Goal: Transaction & Acquisition: Obtain resource

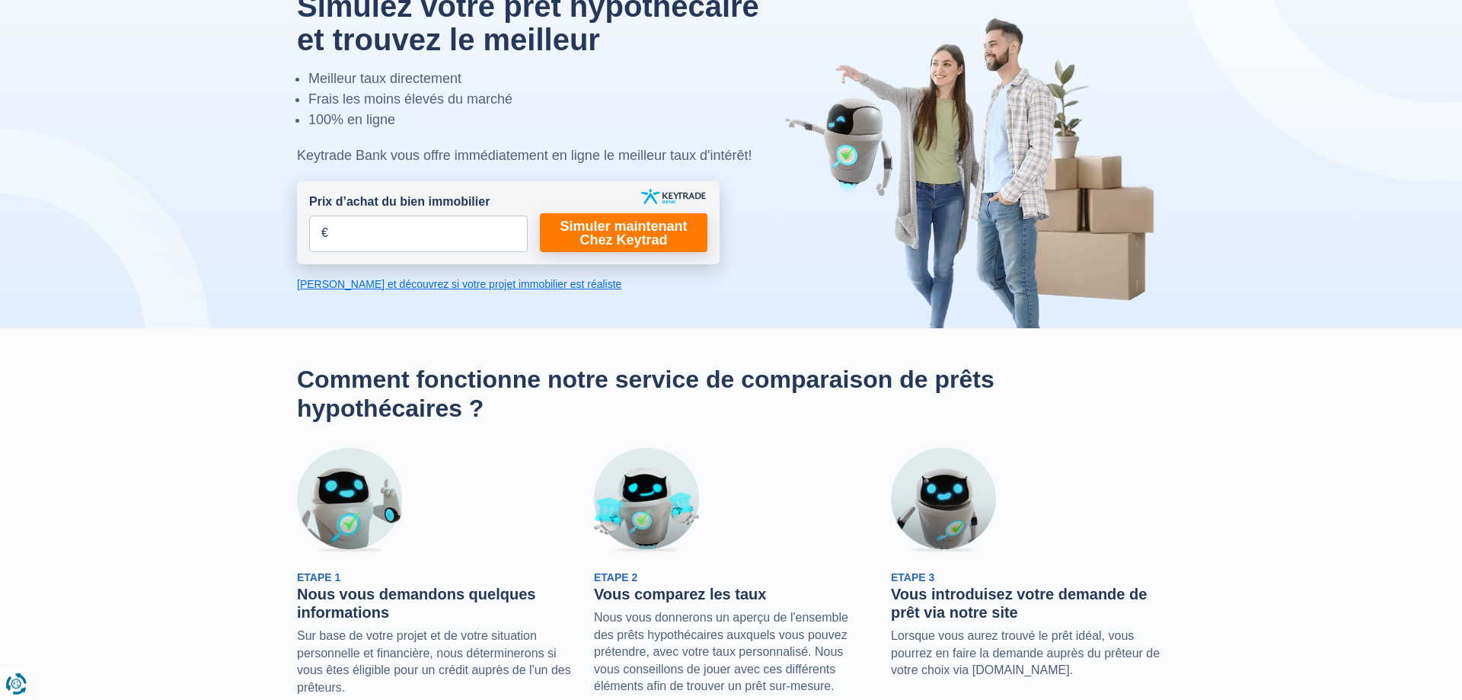
scroll to position [155, 0]
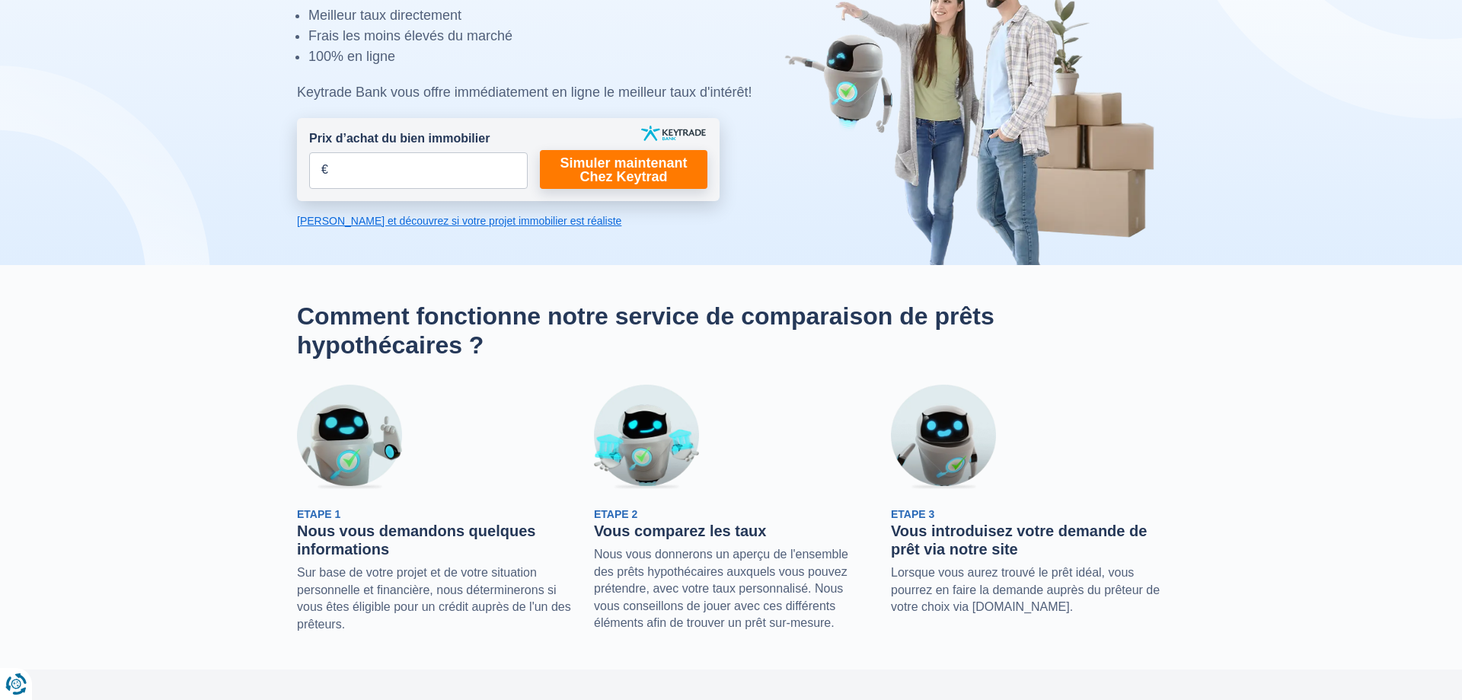
click at [445, 561] on div "Etape 1 Nous vous demandons quelques informations Sur base de votre projet et d…" at bounding box center [434, 570] width 274 height 126
click at [382, 597] on p "Sur base de votre projet et de votre situation personnelle et financière, nous …" at bounding box center [434, 598] width 274 height 69
click at [415, 224] on link "[PERSON_NAME] et découvrez si votre projet immobilier est réaliste" at bounding box center [508, 220] width 423 height 15
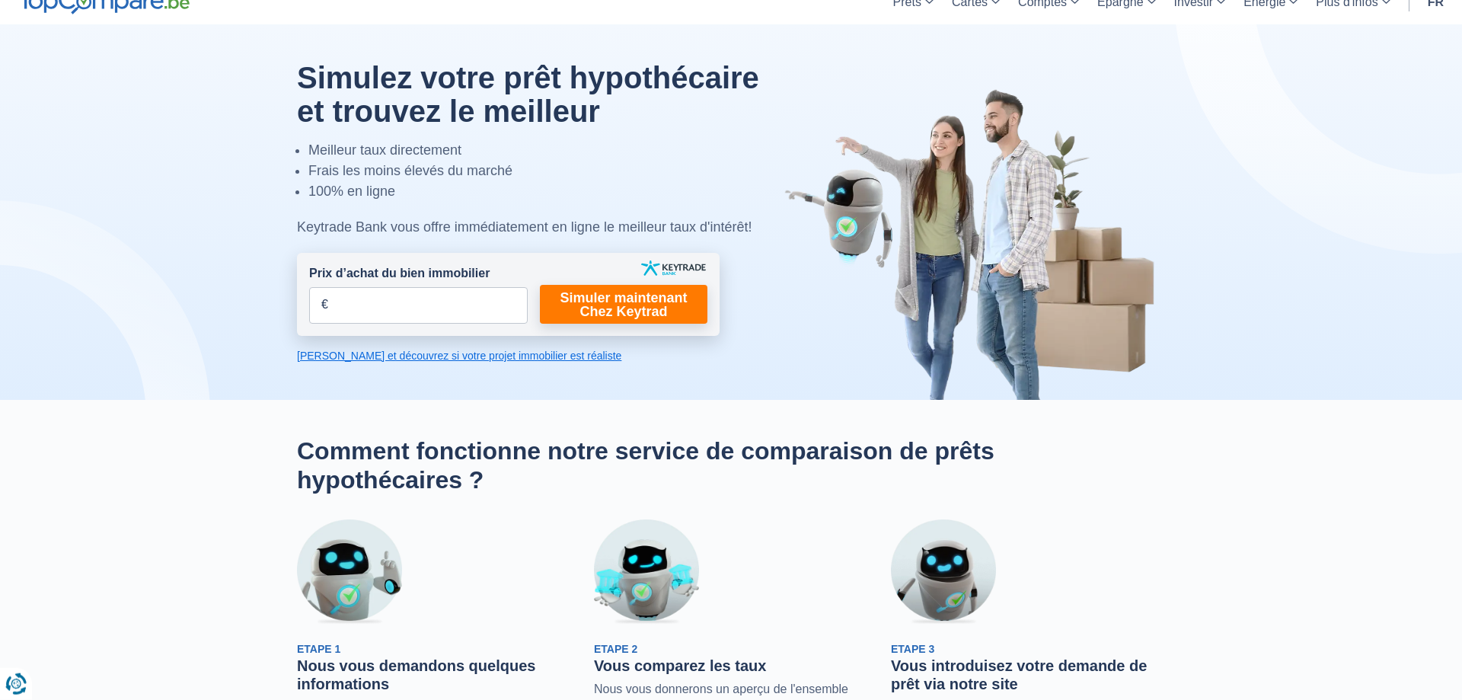
scroll to position [0, 0]
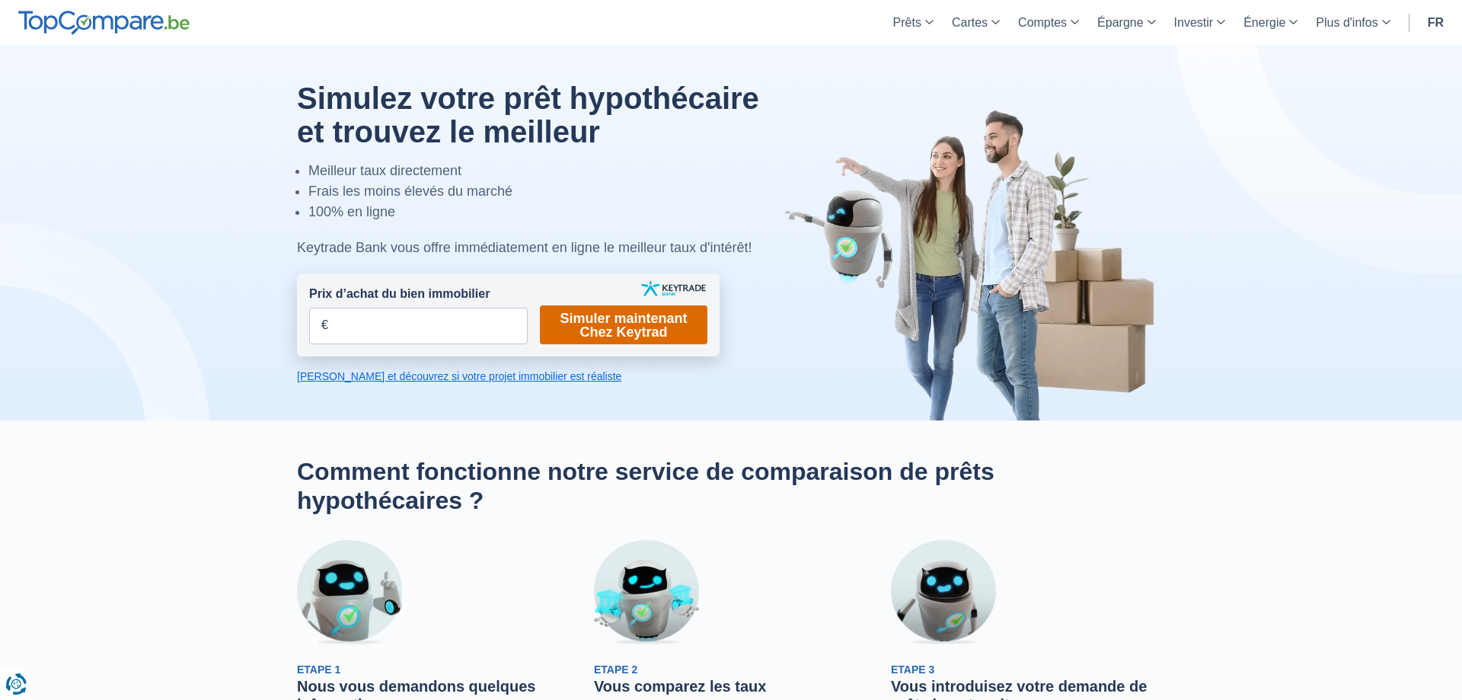
click at [617, 331] on link "Simuler maintenant Chez Keytrad" at bounding box center [624, 324] width 168 height 39
click at [429, 323] on input "Prix d’achat du bien immobilier" at bounding box center [418, 326] width 219 height 37
type input "375.000"
click at [605, 329] on link "Simuler maintenant Chez Keytrad" at bounding box center [624, 324] width 168 height 39
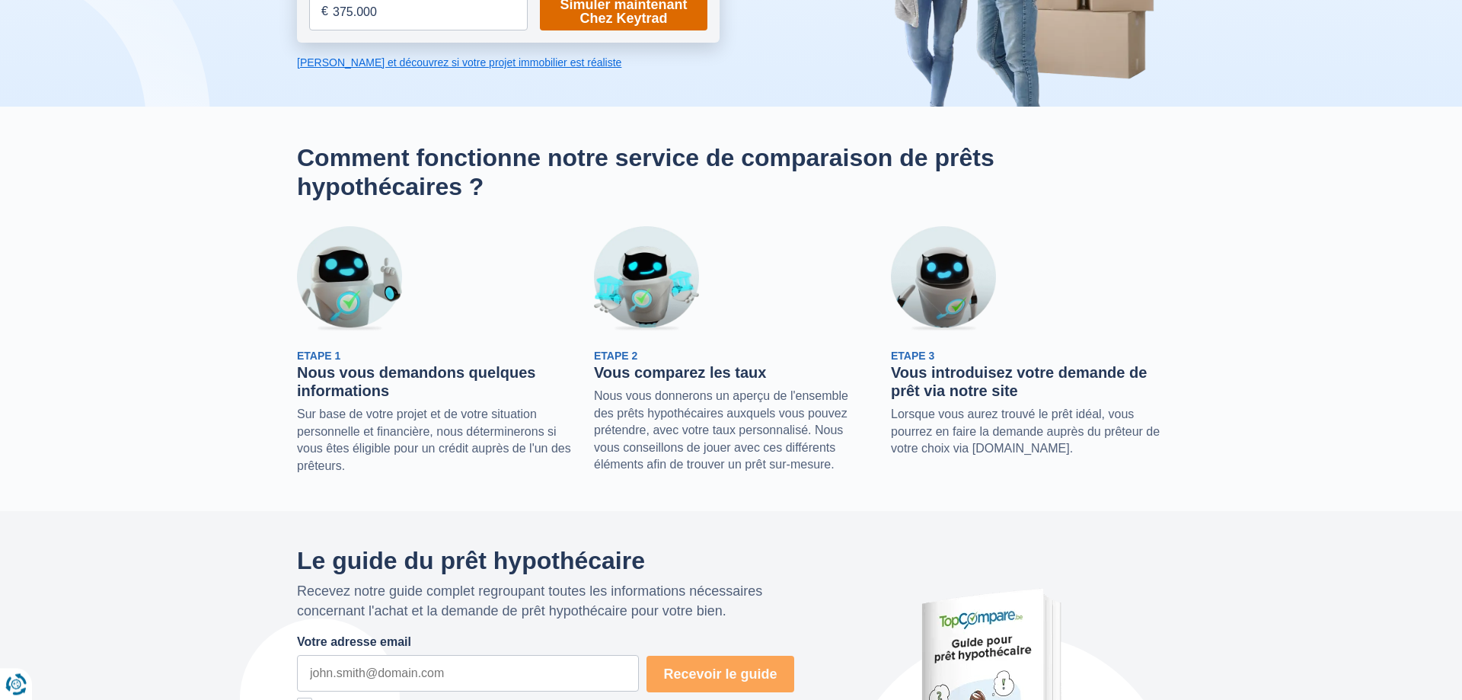
scroll to position [311, 0]
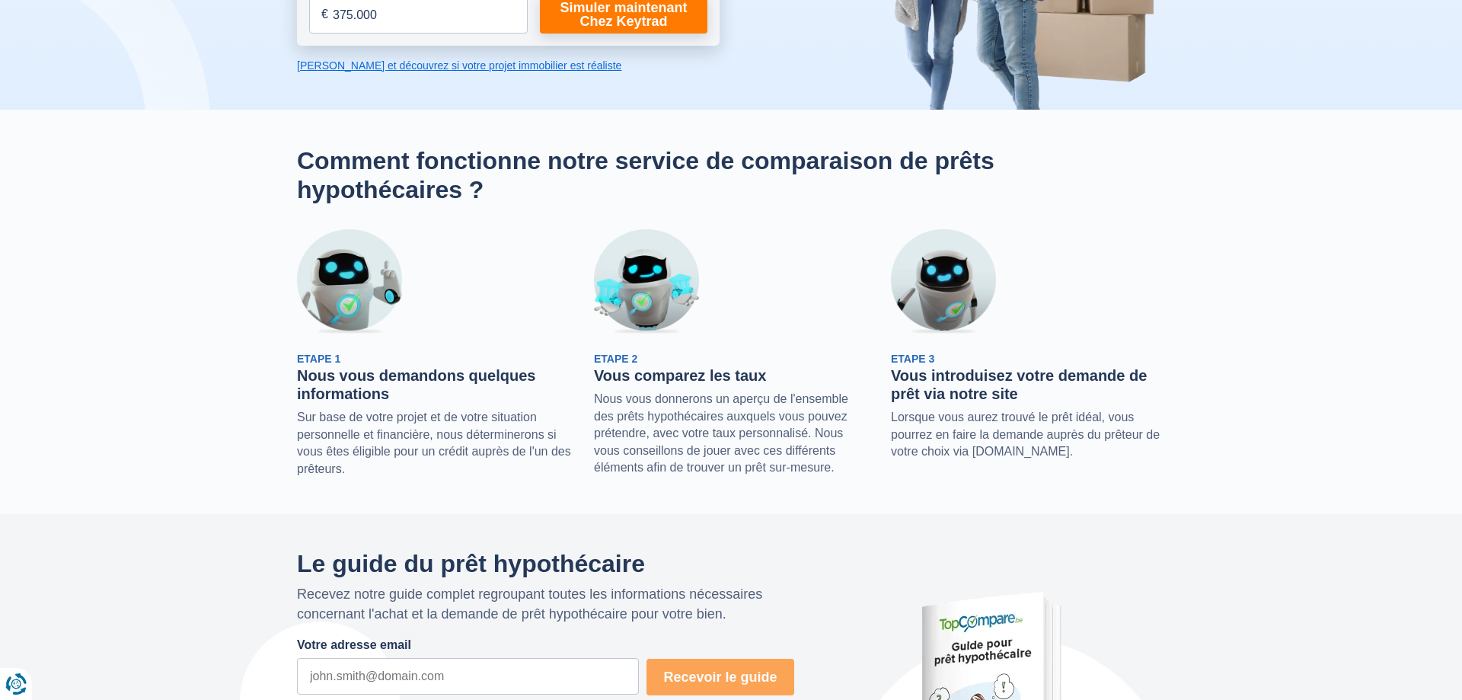
click at [412, 189] on h2 "Comment fonctionne notre service de comparaison de prêts hypothécaires ?" at bounding box center [731, 175] width 868 height 59
drag, startPoint x: 313, startPoint y: 373, endPoint x: 317, endPoint y: 383, distance: 10.6
click at [313, 375] on h3 "Nous vous demandons quelques informations" at bounding box center [434, 384] width 274 height 37
click at [344, 410] on div "Etape 1 Nous vous demandons quelques informations Sur base de votre projet et d…" at bounding box center [434, 414] width 274 height 126
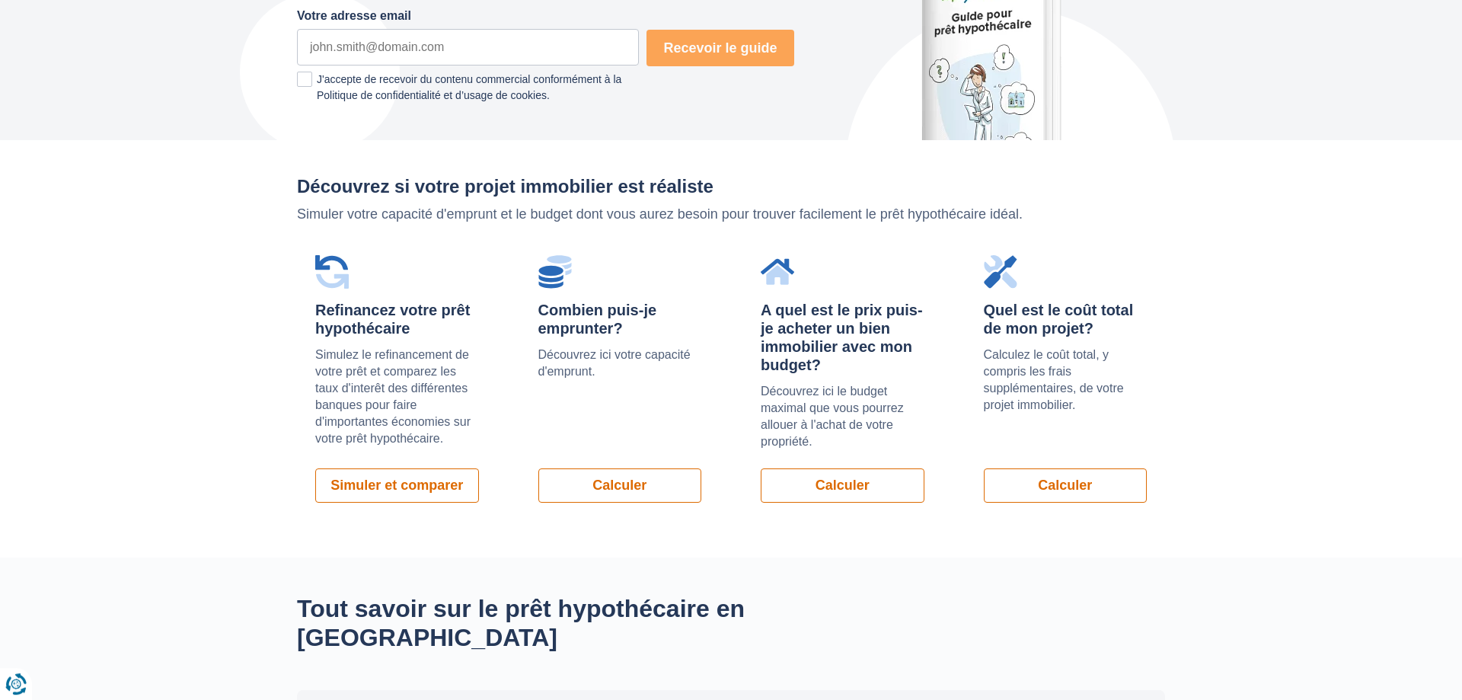
scroll to position [1010, 0]
